Goal: Task Accomplishment & Management: Use online tool/utility

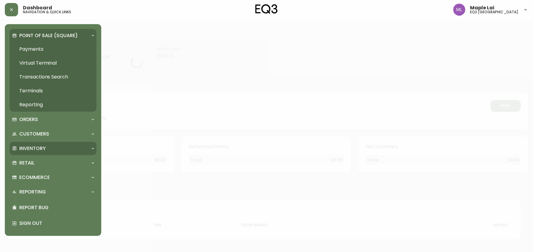
click at [41, 146] on p "Inventory" at bounding box center [32, 148] width 27 height 7
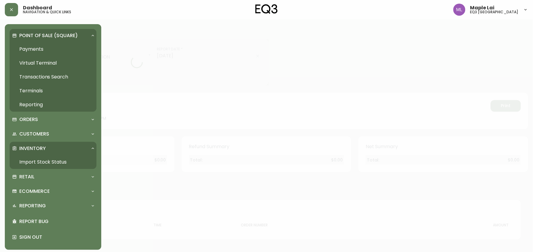
click at [38, 159] on link "Import Stock Status" at bounding box center [53, 162] width 87 height 14
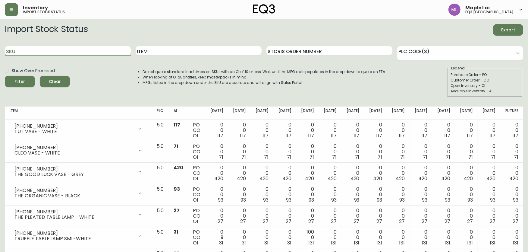
click at [103, 49] on input "SKU" at bounding box center [68, 51] width 126 height 10
type input "[PHONE_NUMBER]"
click at [91, 52] on input "[PHONE_NUMBER]" at bounding box center [68, 51] width 126 height 10
click at [5, 76] on button "Filter" at bounding box center [20, 81] width 30 height 11
